Goal: Navigation & Orientation: Find specific page/section

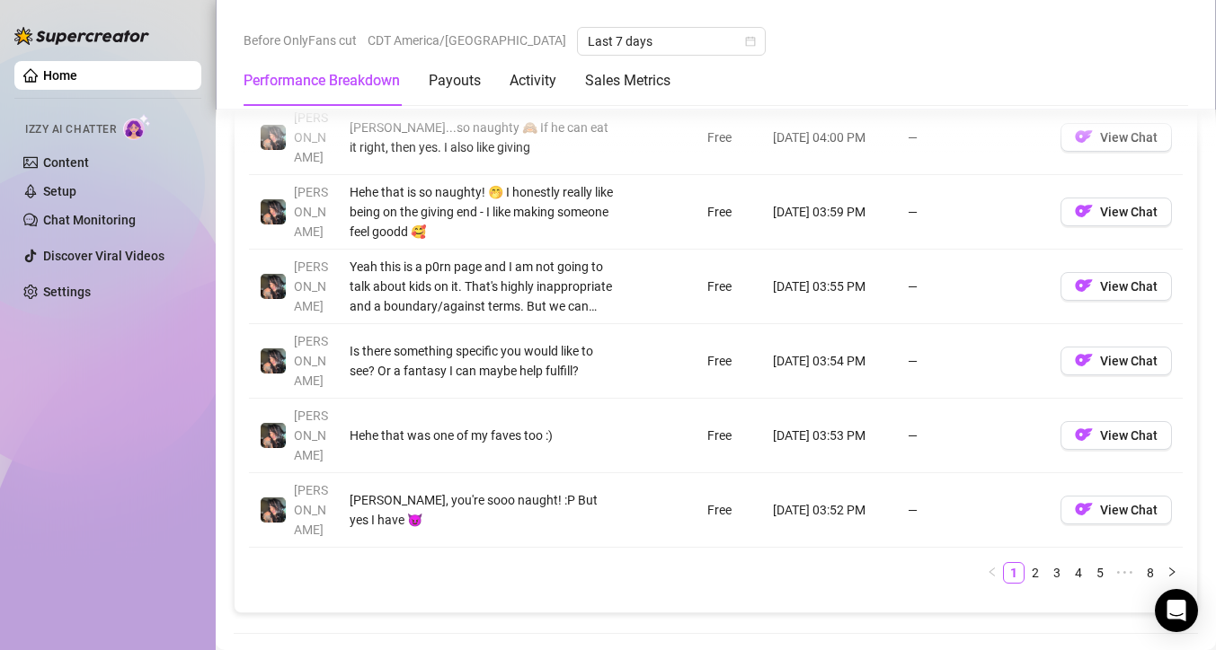
scroll to position [2036, 0]
click at [1039, 562] on link "2" at bounding box center [1035, 572] width 20 height 20
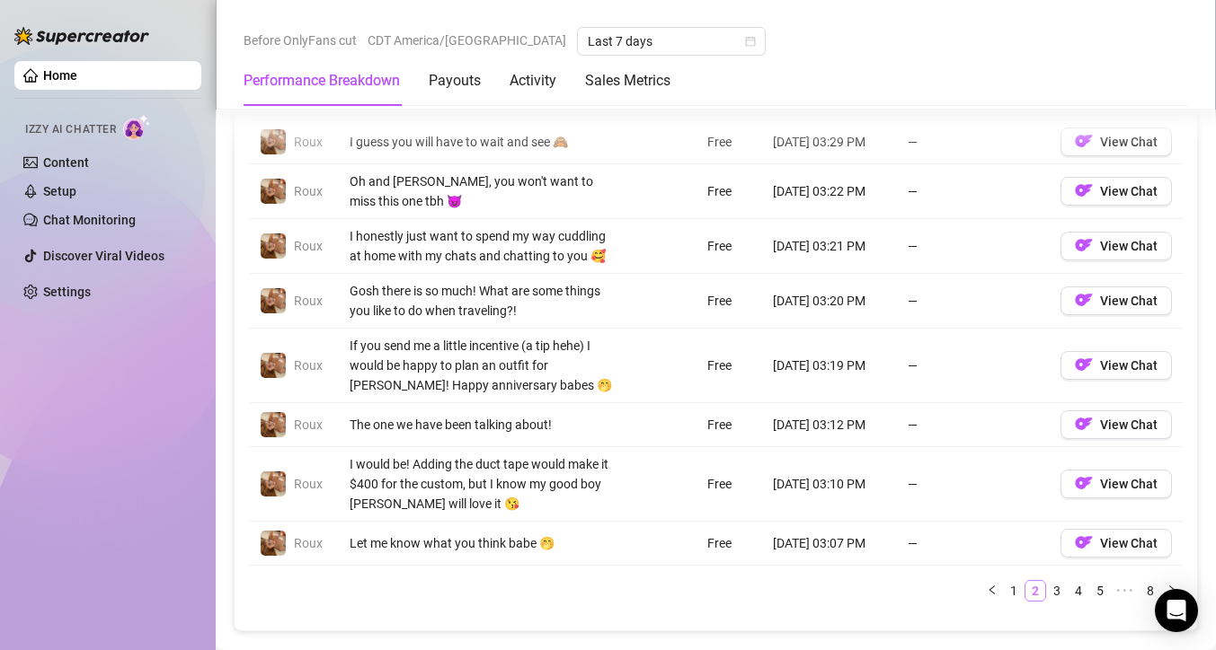
scroll to position [1932, 0]
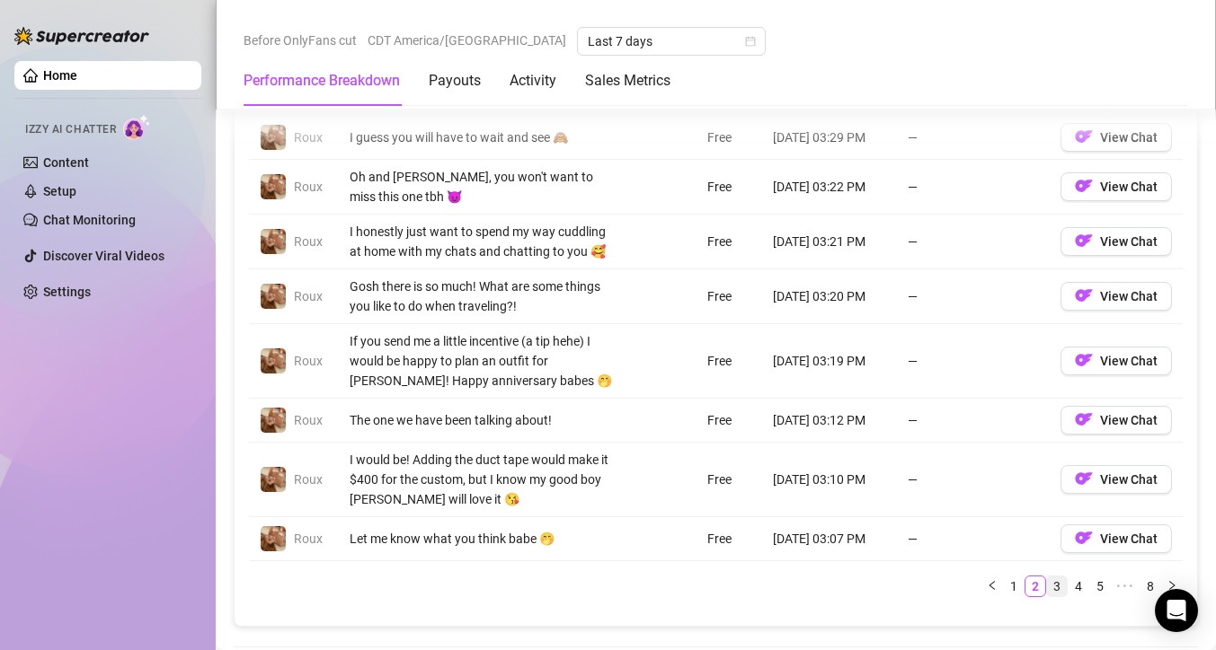
click at [1060, 577] on link "3" at bounding box center [1057, 587] width 20 height 20
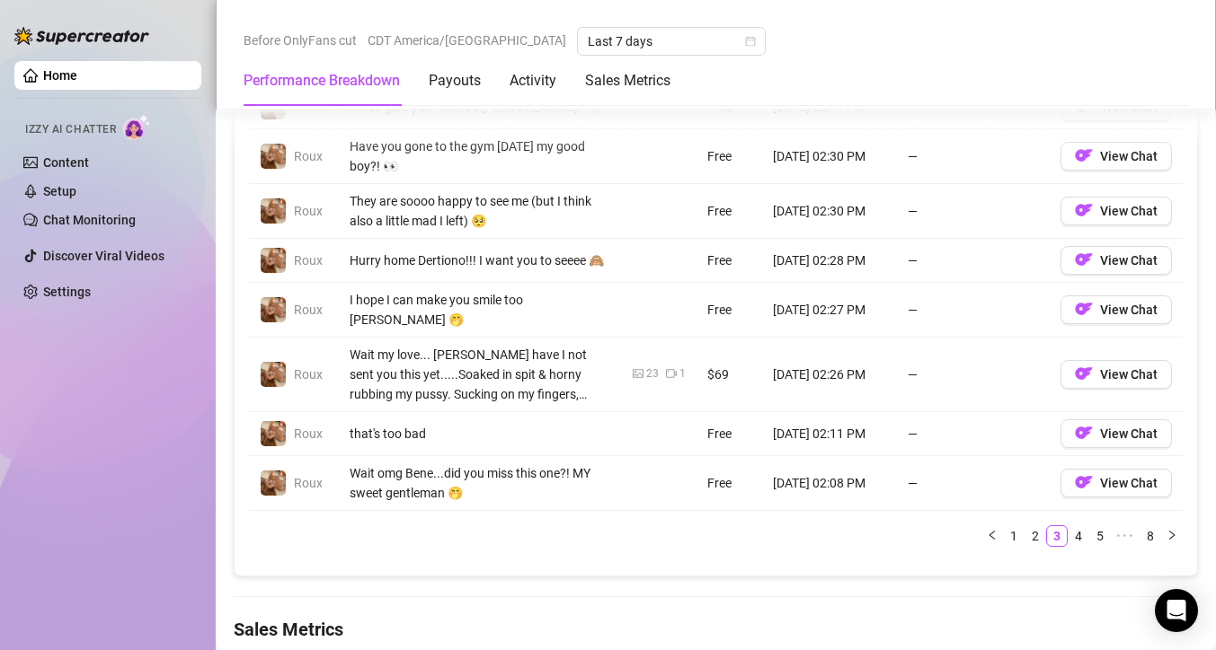
click at [1071, 537] on div "Account Message Media Price When Sent When Purchased [PERSON_NAME] Wait my love…" at bounding box center [715, 247] width 933 height 630
click at [1073, 526] on link "4" at bounding box center [1078, 536] width 20 height 20
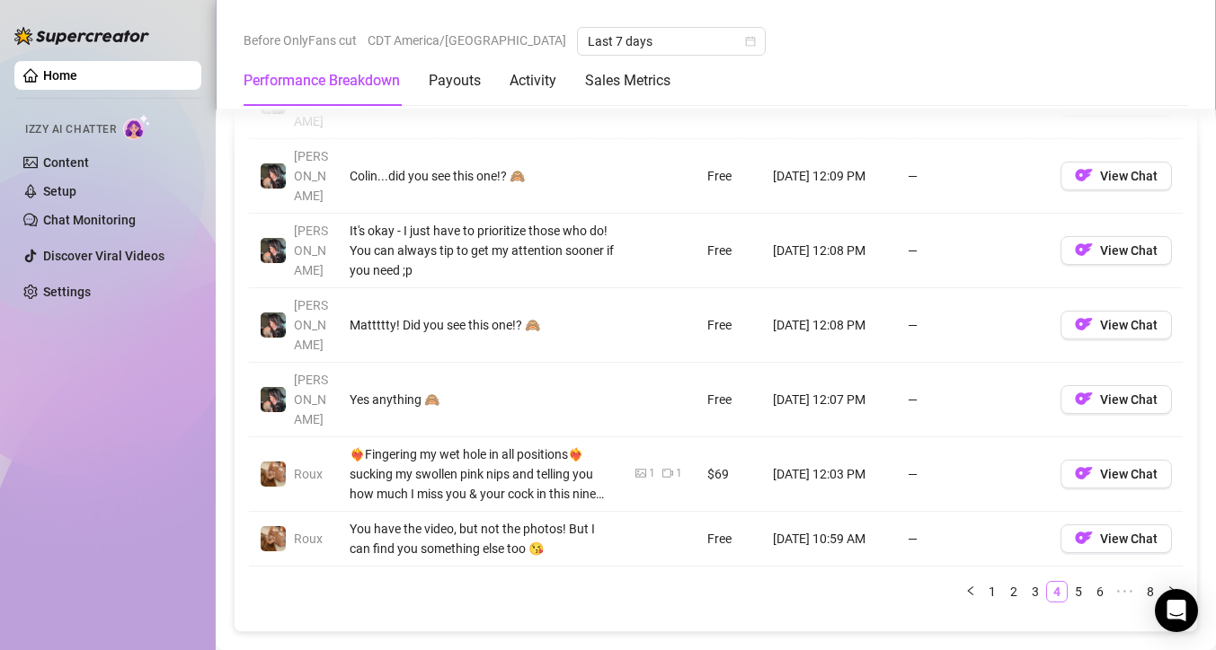
scroll to position [2056, 0]
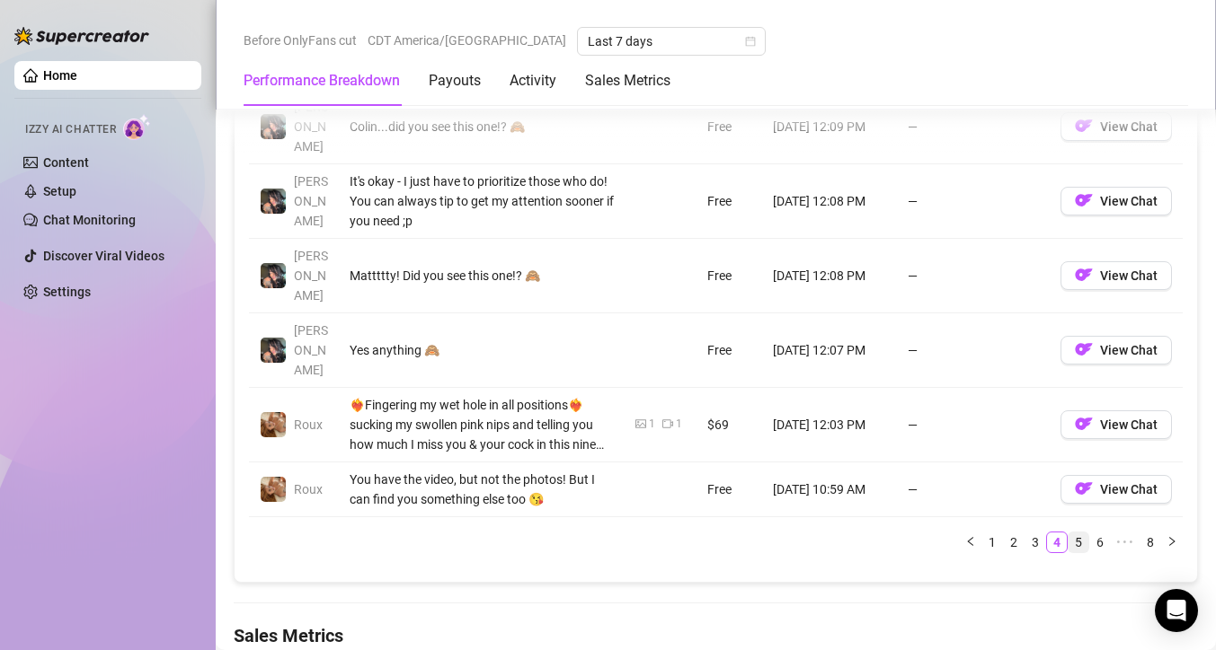
click at [1082, 533] on link "5" at bounding box center [1078, 543] width 20 height 20
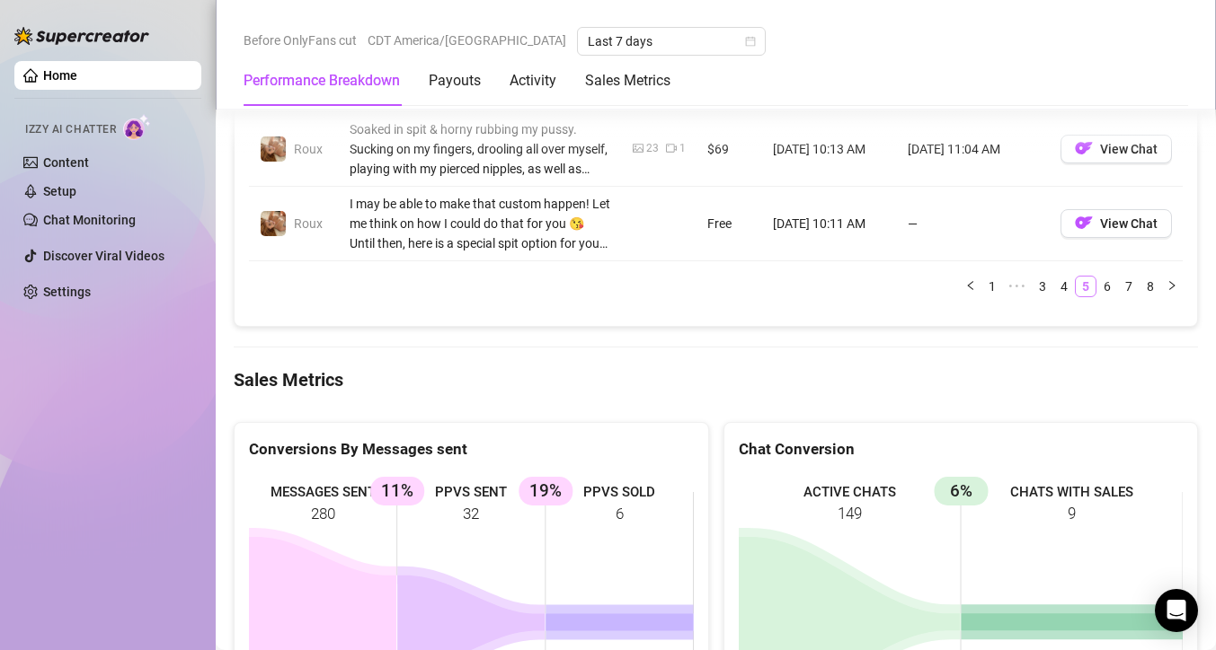
scroll to position [2341, 0]
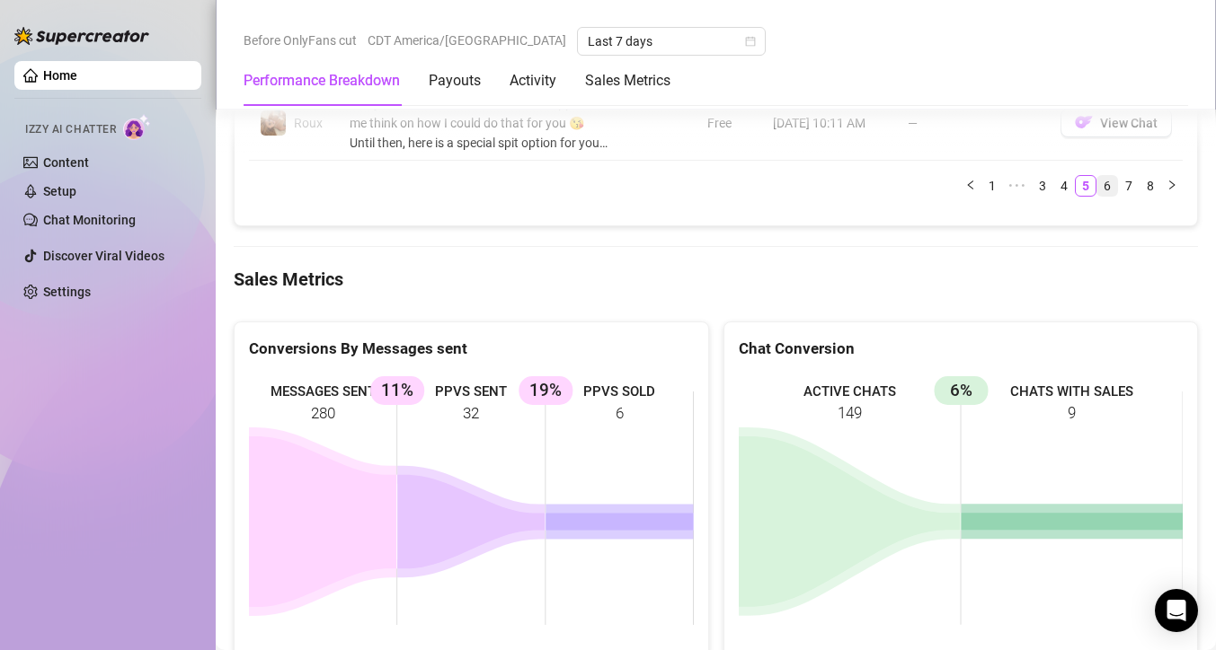
click at [1108, 195] on link "6" at bounding box center [1107, 186] width 20 height 20
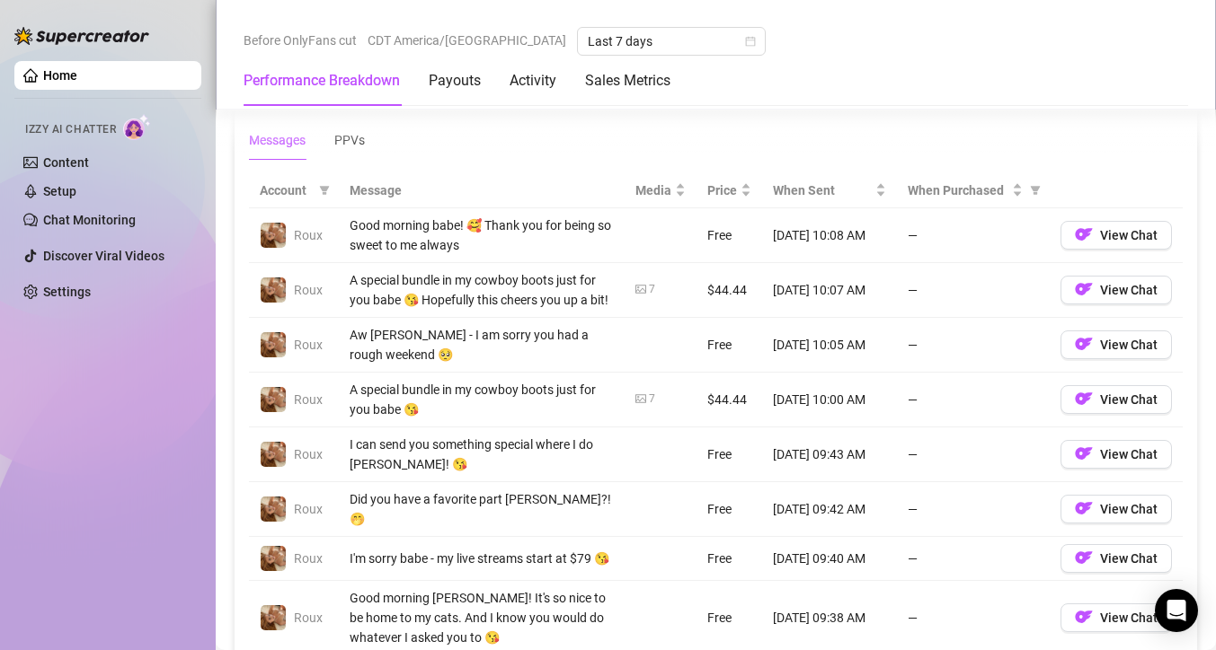
scroll to position [1676, 0]
